Goal: Transaction & Acquisition: Purchase product/service

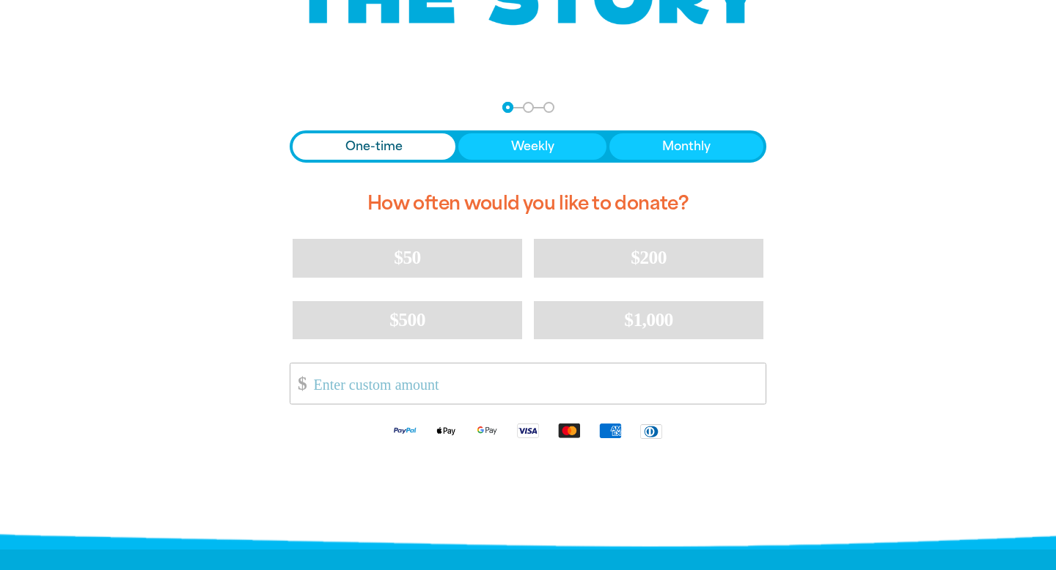
scroll to position [239, 0]
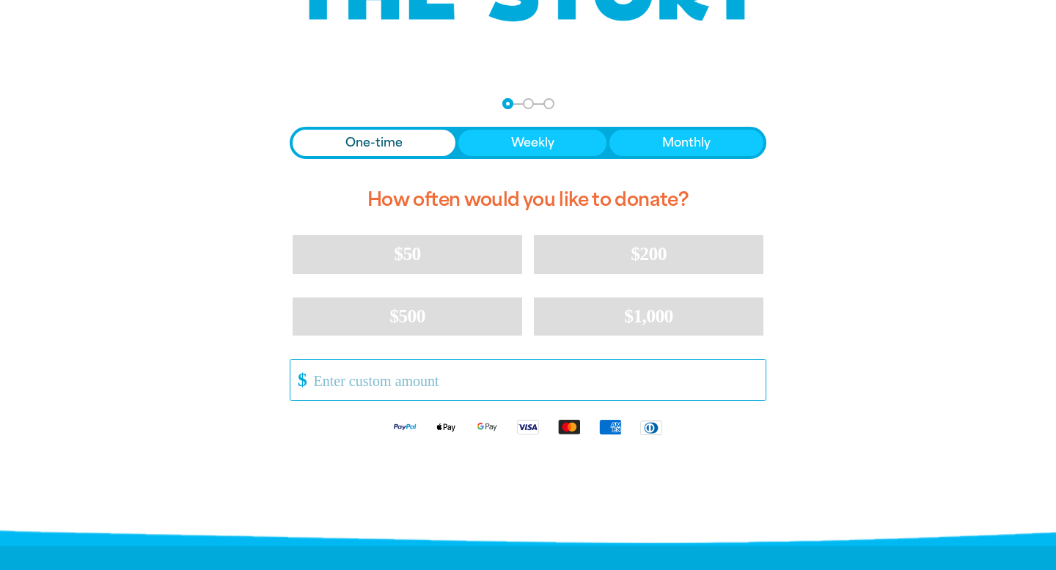
click at [401, 388] on input "Other Amount" at bounding box center [534, 380] width 462 height 40
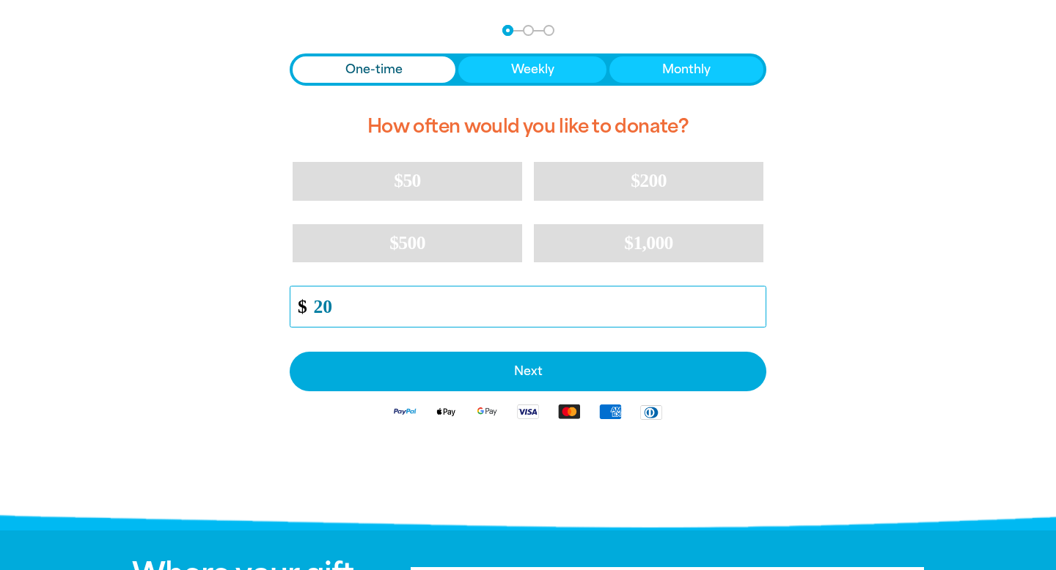
scroll to position [309, 0]
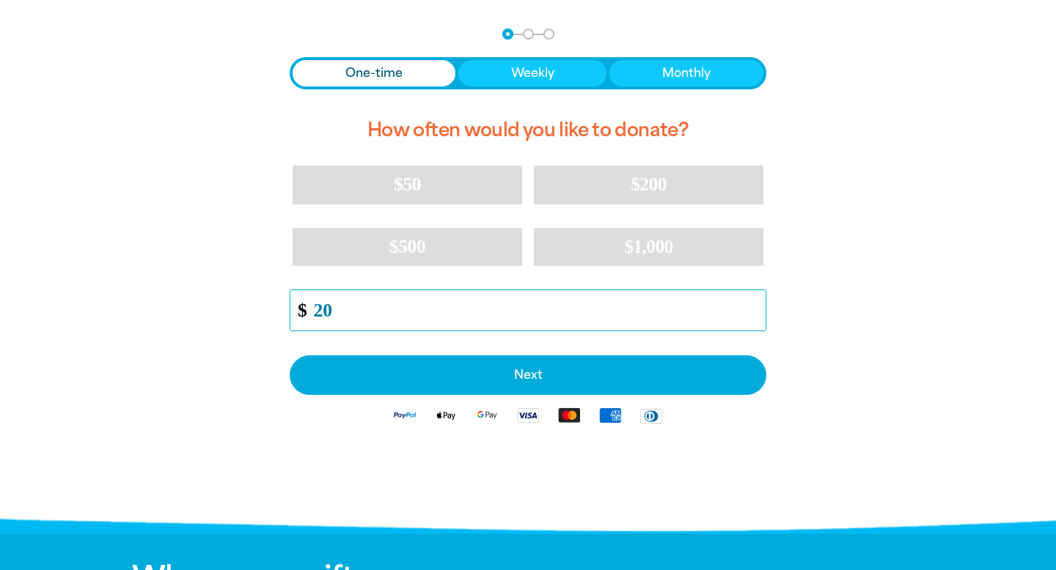
type input "20"
click at [803, 281] on div "arrow_back Back Step 1 Step 2 Step 3 One-time Weekly Monthly How often would yo…" at bounding box center [527, 268] width 557 height 517
drag, startPoint x: 386, startPoint y: 306, endPoint x: 210, endPoint y: 306, distance: 175.2
click at [210, 306] on div "arrow_back Back Step 1 Step 2 Step 3 One-time Weekly Monthly How often would yo…" at bounding box center [528, 268] width 880 height 517
drag, startPoint x: 341, startPoint y: 315, endPoint x: 251, endPoint y: 315, distance: 90.2
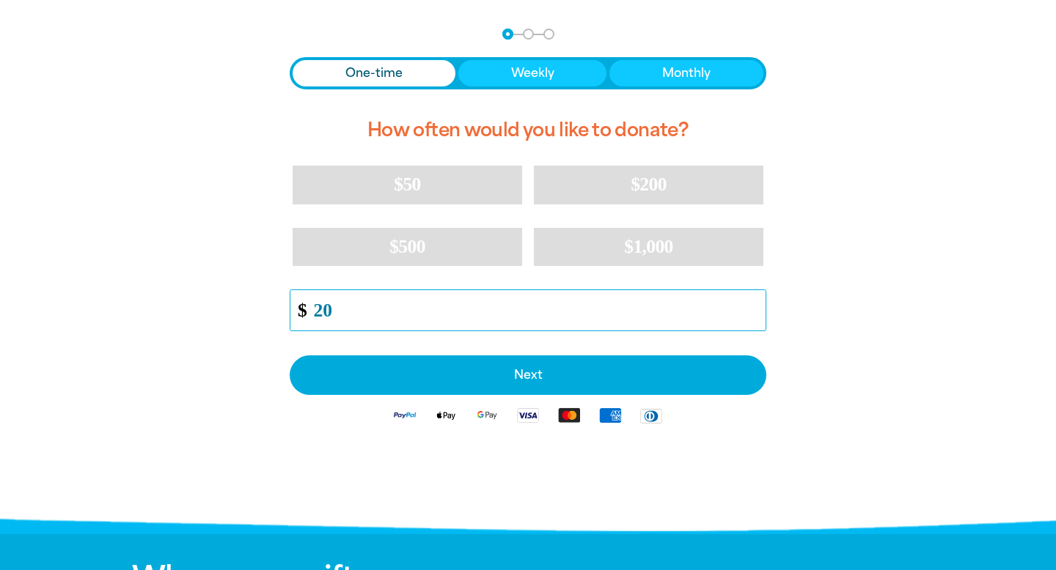
click at [251, 315] on div "arrow_back Back Step 1 Step 2 Step 3 One-time Weekly Monthly How often would yo…" at bounding box center [527, 268] width 557 height 517
type input "20"
click at [882, 279] on div "arrow_back Back Step 1 Step 2 Step 3 One-time Weekly Monthly How often would yo…" at bounding box center [528, 268] width 880 height 517
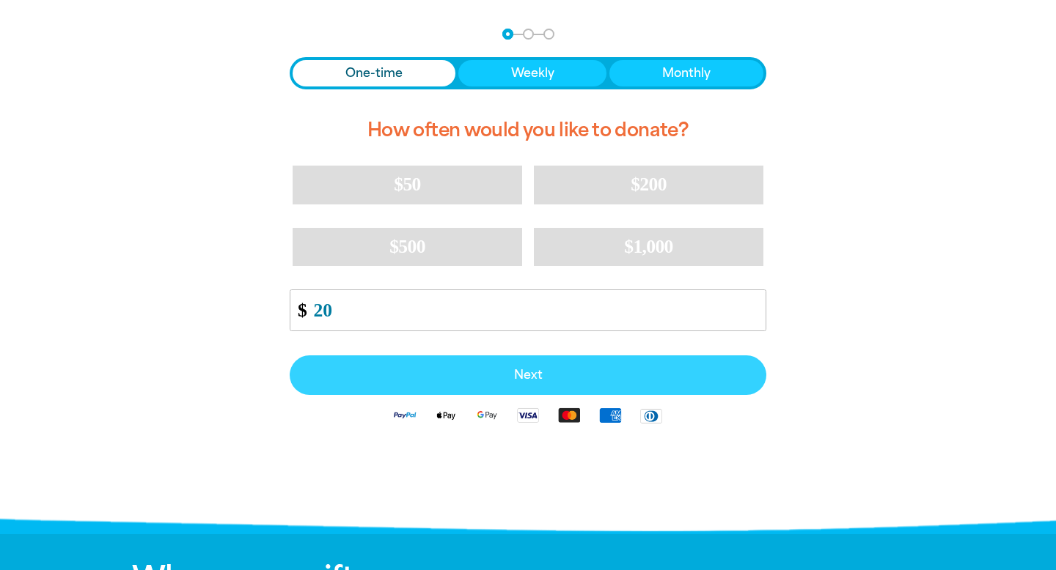
click at [695, 387] on button "Next" at bounding box center [528, 376] width 476 height 40
select select "AU"
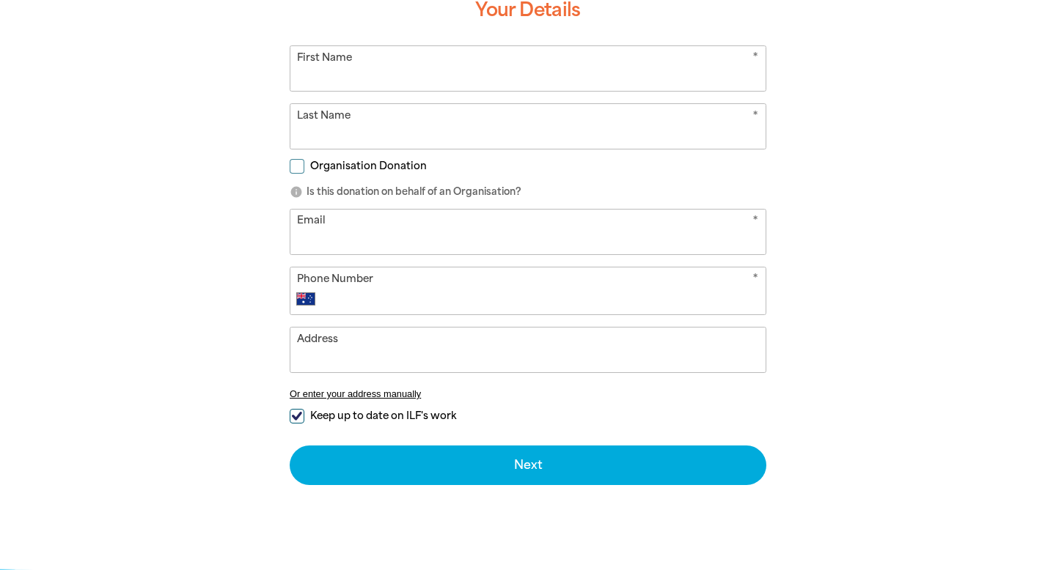
scroll to position [421, 0]
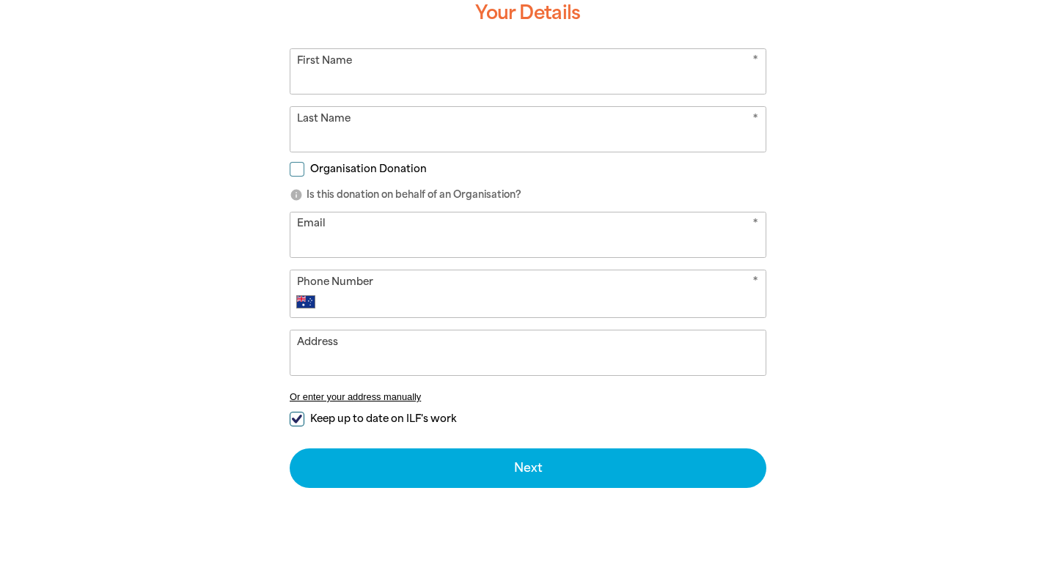
click at [402, 70] on input "First Name" at bounding box center [527, 71] width 475 height 45
type input "[PERSON_NAME]"
type input "[EMAIL_ADDRESS][DOMAIN_NAME]"
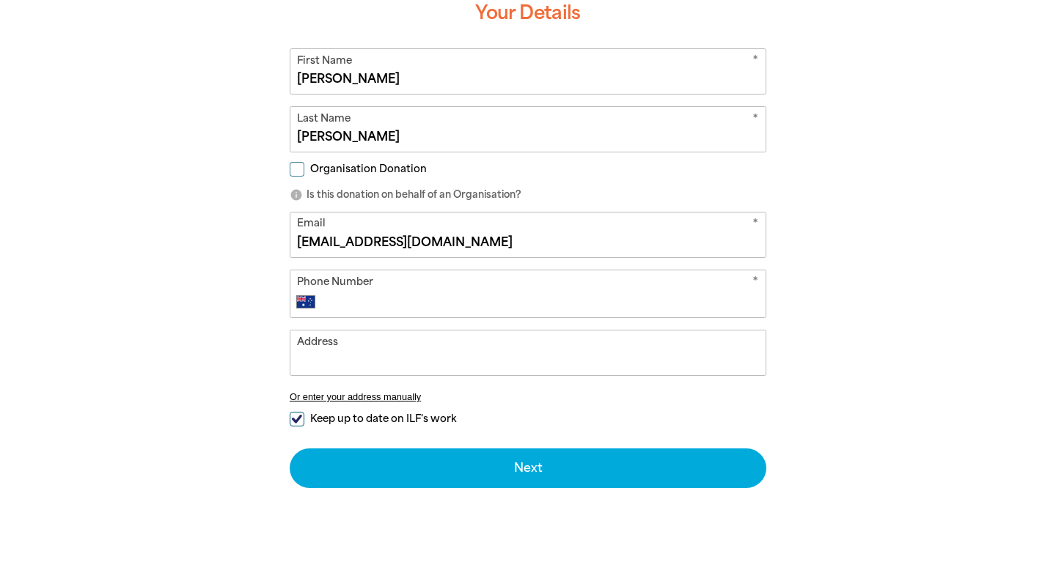
type input "0422 541 677"
type input "[STREET_ADDRESS]"
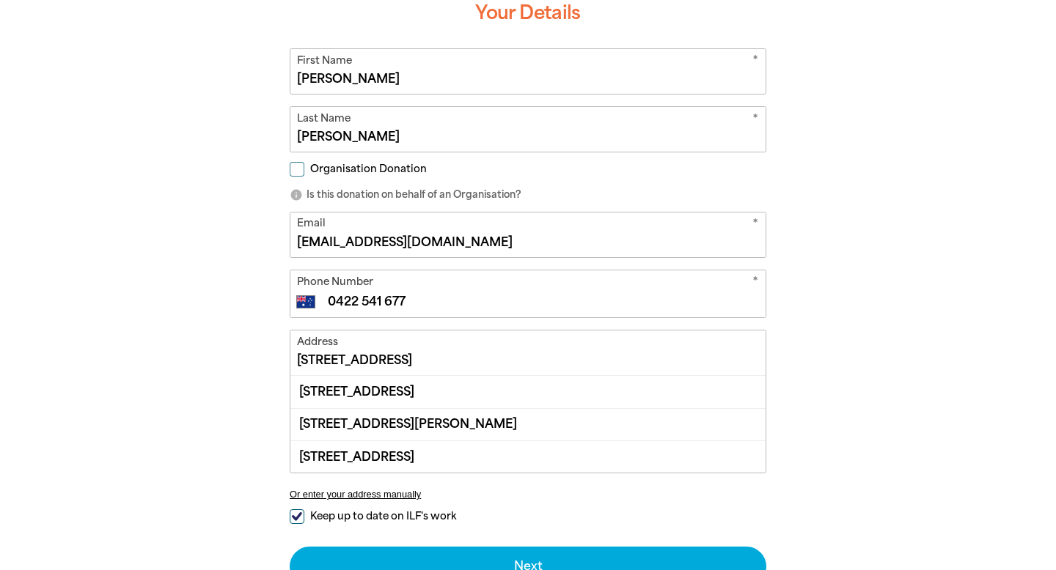
click at [303, 166] on input "Organisation Donation" at bounding box center [297, 169] width 15 height 15
checkbox input "true"
select select "AU"
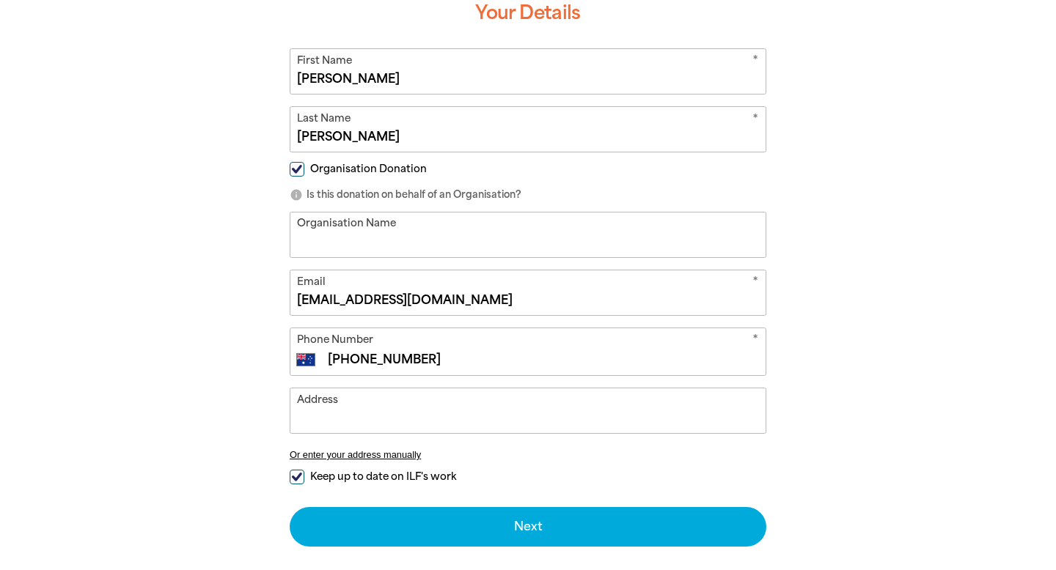
click at [356, 229] on input "Organisation Name" at bounding box center [527, 235] width 475 height 45
type input "St Columba Angli"
drag, startPoint x: 409, startPoint y: 245, endPoint x: 226, endPoint y: 242, distance: 183.3
click at [226, 242] on div "arrow_back Back Step 1 Step 2 Step 3 Donating $20 Your Details * First Name [PE…" at bounding box center [528, 268] width 880 height 740
click at [297, 170] on input "Organisation Donation" at bounding box center [297, 169] width 15 height 15
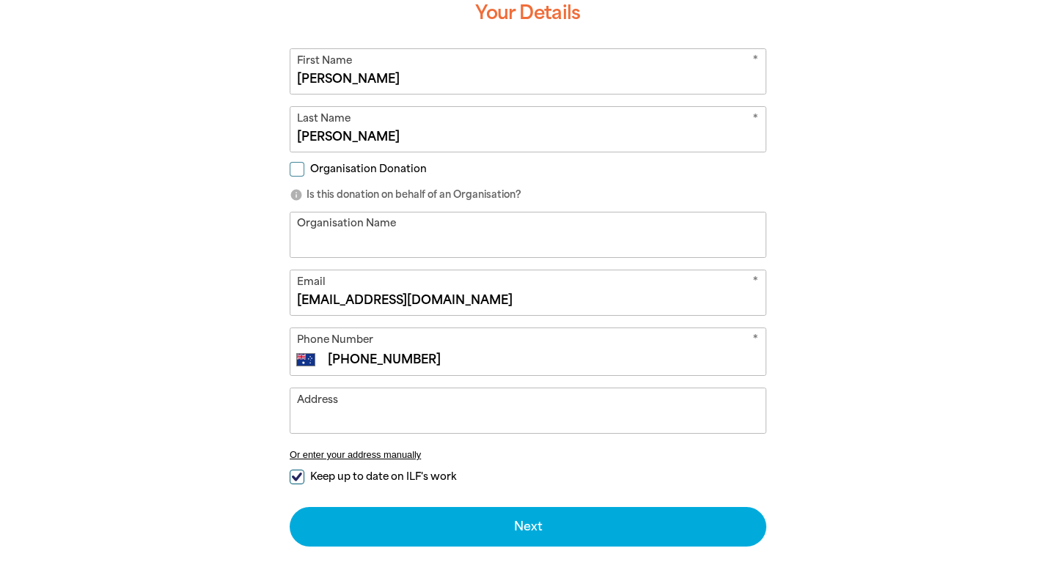
checkbox input "false"
select select "AU"
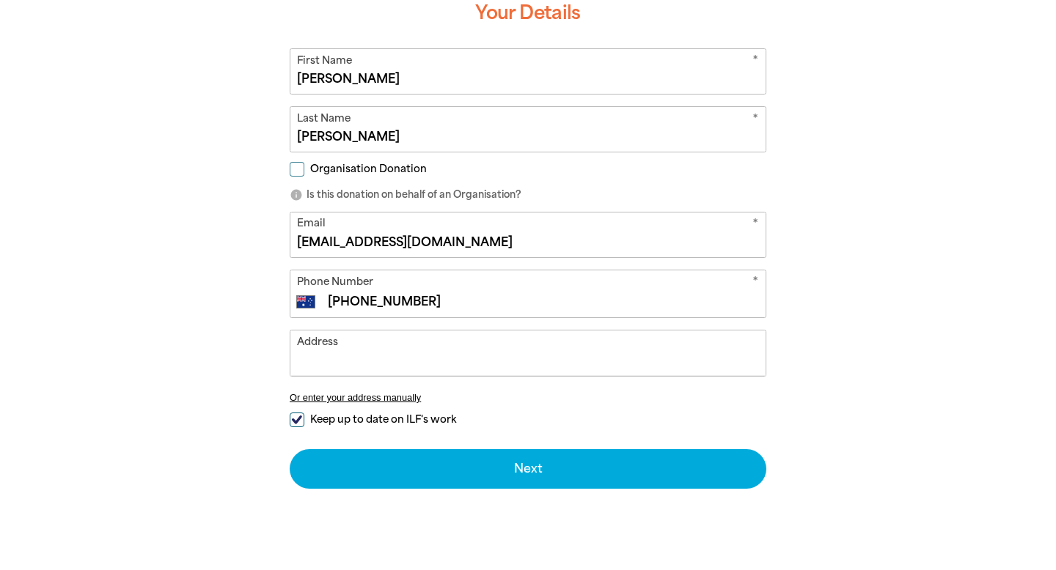
click at [401, 351] on input "Address" at bounding box center [527, 353] width 475 height 45
type input "[STREET_ADDRESS]"
type input "0422 541 677"
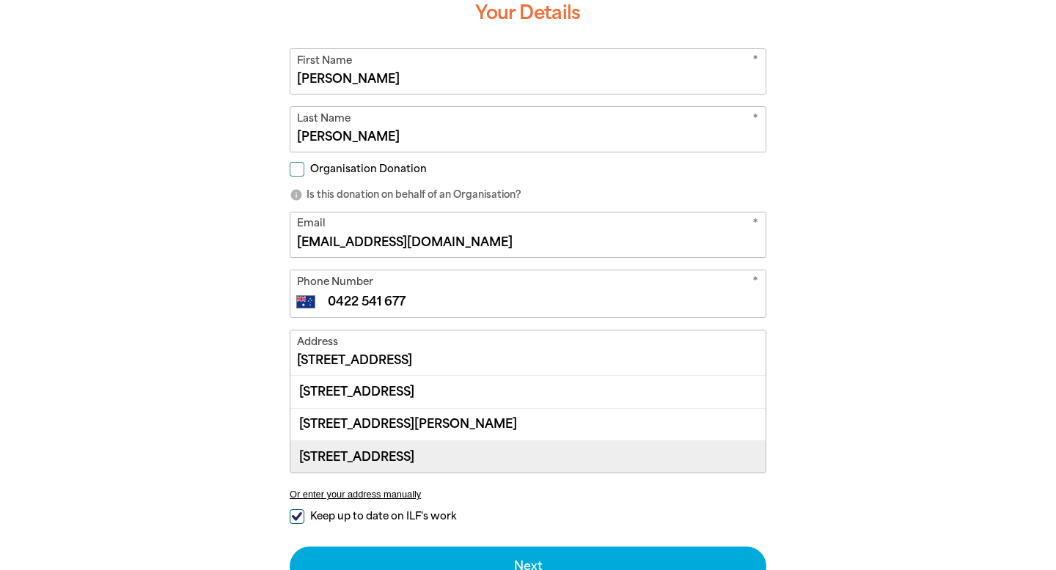
click at [591, 454] on div "[STREET_ADDRESS]" at bounding box center [527, 457] width 475 height 32
type input "[STREET_ADDRESS]"
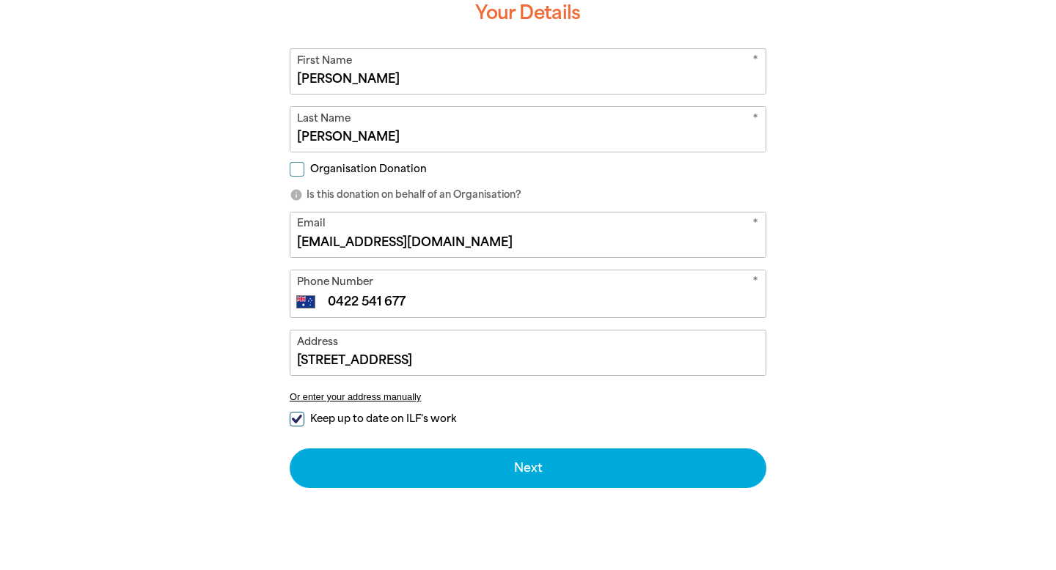
click at [301, 421] on input "Keep up to date on ILF's work" at bounding box center [297, 419] width 15 height 15
checkbox input "false"
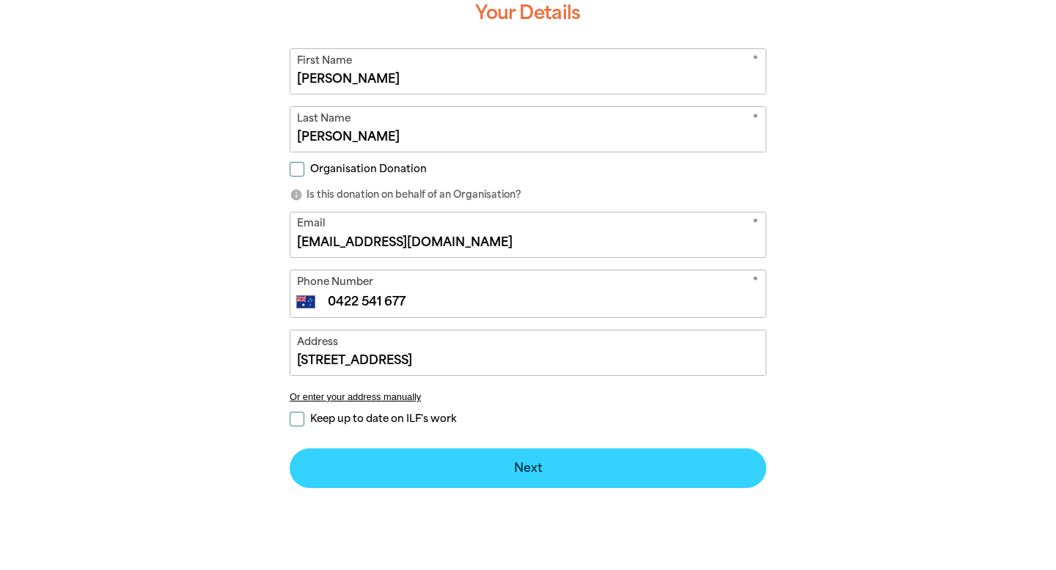
click at [378, 478] on button "Next chevron_right" at bounding box center [528, 469] width 476 height 40
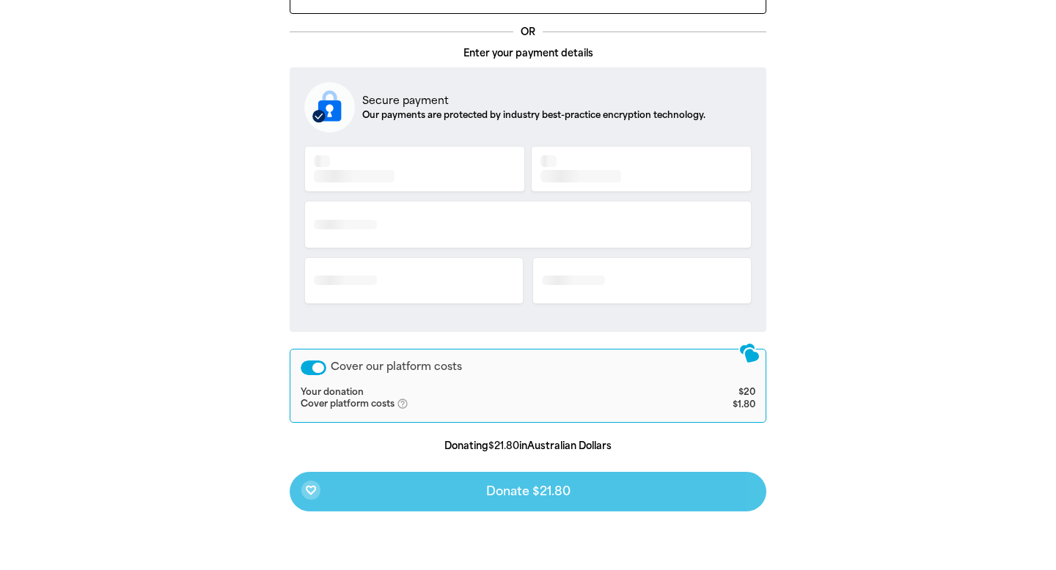
scroll to position [478, 0]
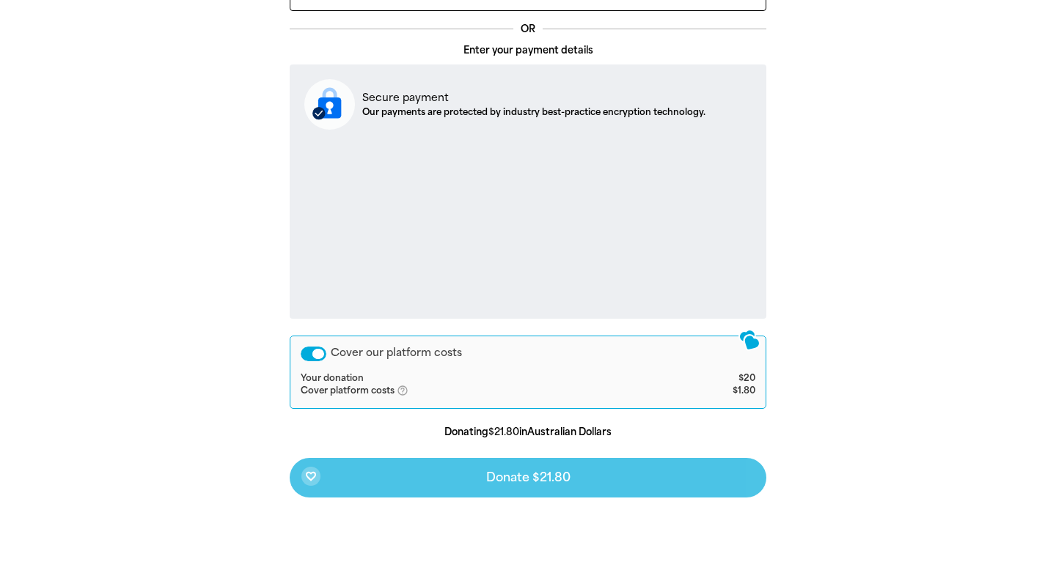
click at [309, 353] on div "Cover our platform costs" at bounding box center [314, 354] width 26 height 15
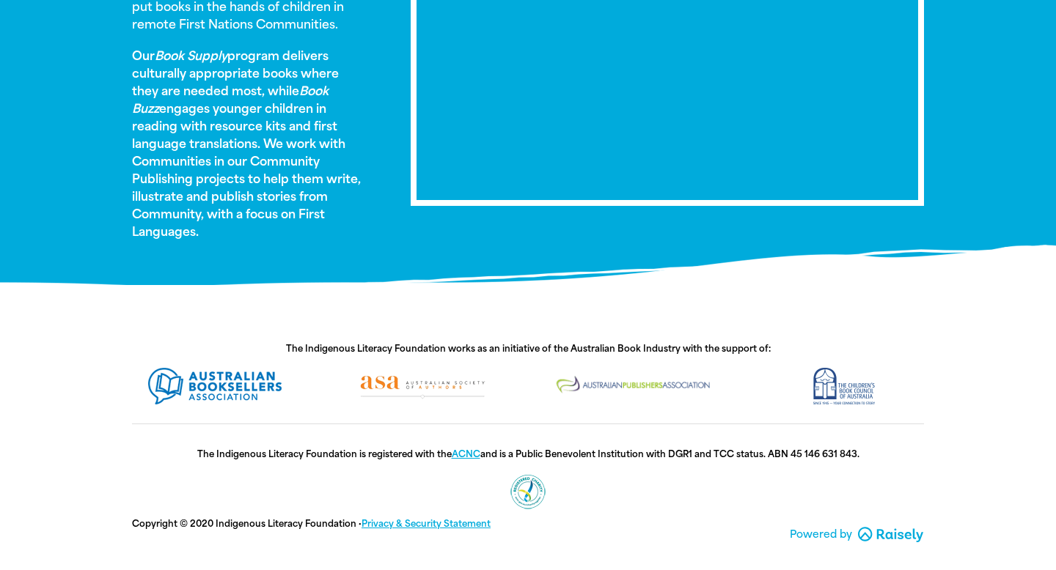
scroll to position [0, 0]
